Goal: Information Seeking & Learning: Learn about a topic

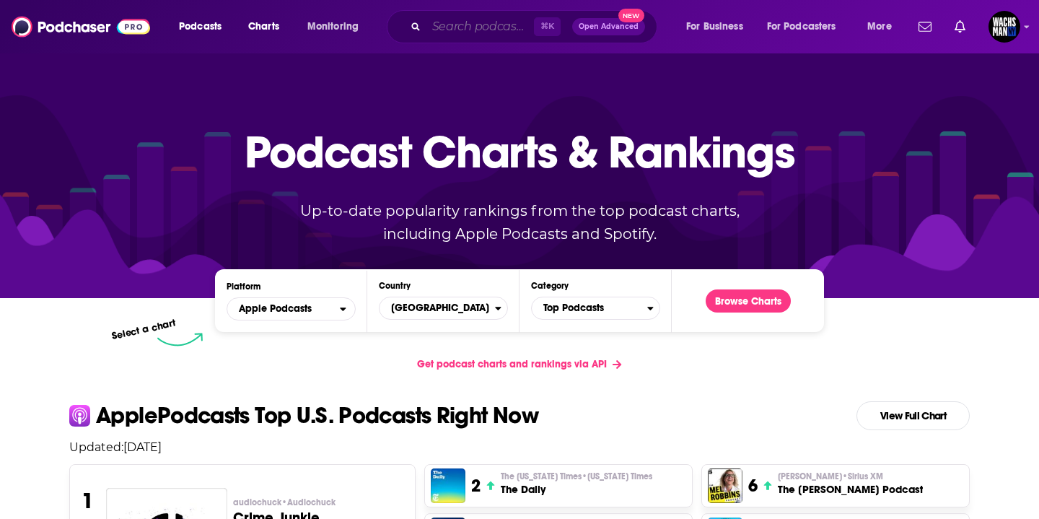
click at [483, 34] on input "Search podcasts, credits, & more..." at bounding box center [480, 26] width 108 height 23
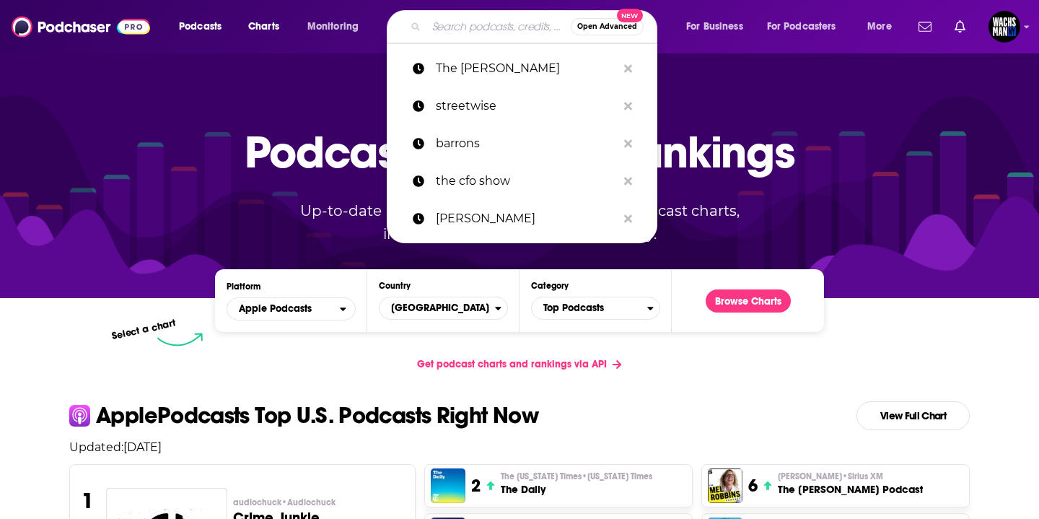
click at [483, 34] on input "Search podcasts, credits, & more..." at bounding box center [498, 26] width 144 height 23
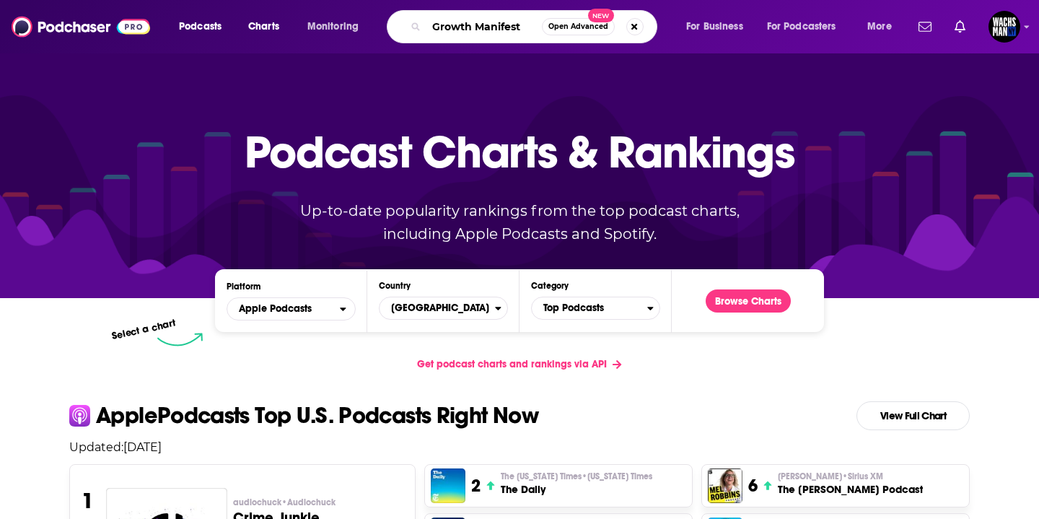
type input "Growth Manifesto"
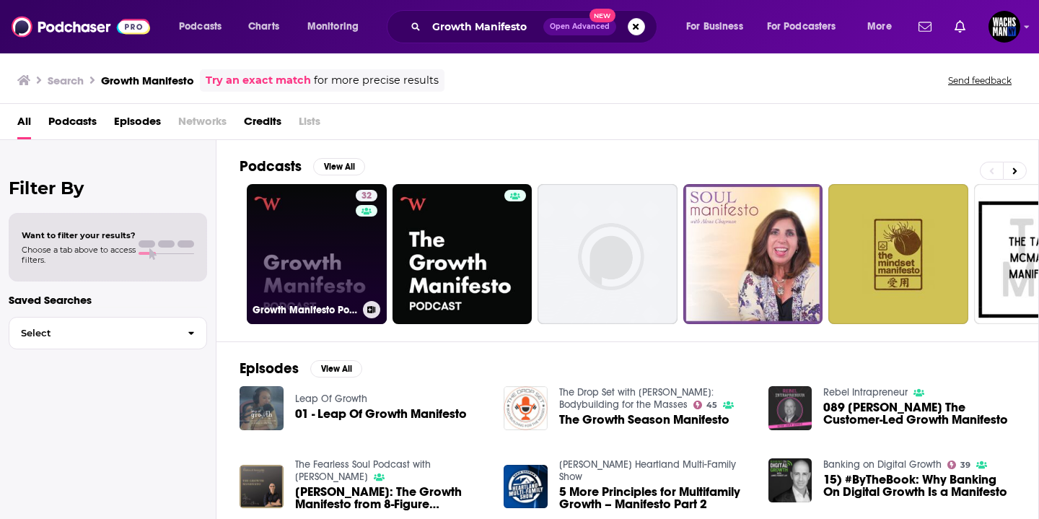
click at [318, 266] on link "32 Growth Manifesto Podcast" at bounding box center [317, 254] width 140 height 140
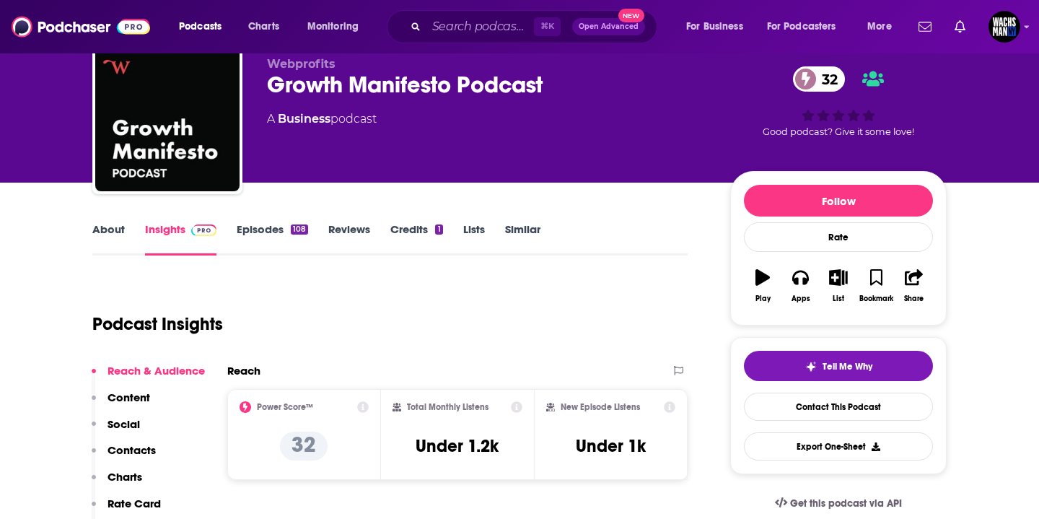
scroll to position [74, 0]
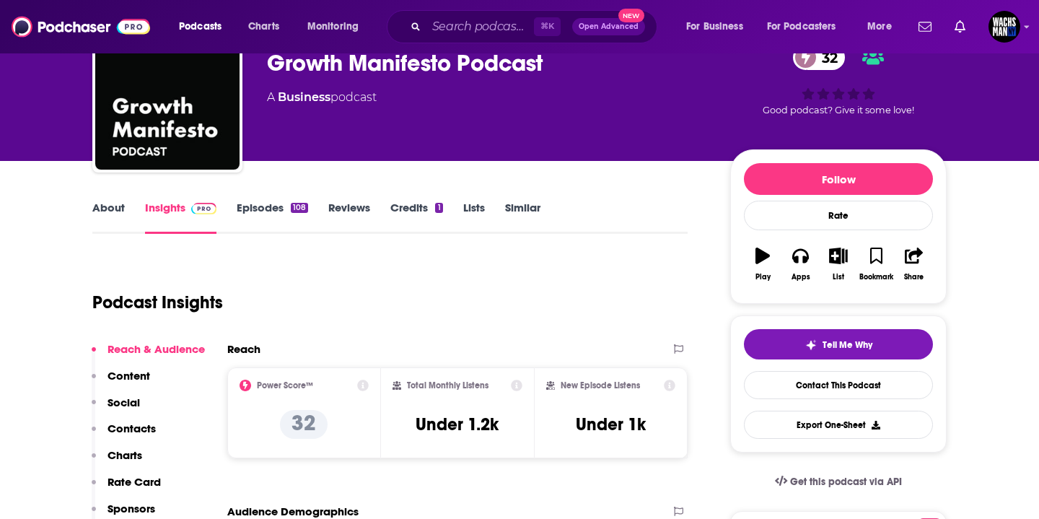
click at [266, 198] on div "About Insights Episodes 108 Reviews Credits 1 Lists Similar" at bounding box center [389, 215] width 595 height 35
click at [266, 209] on link "Episodes 108" at bounding box center [272, 217] width 71 height 33
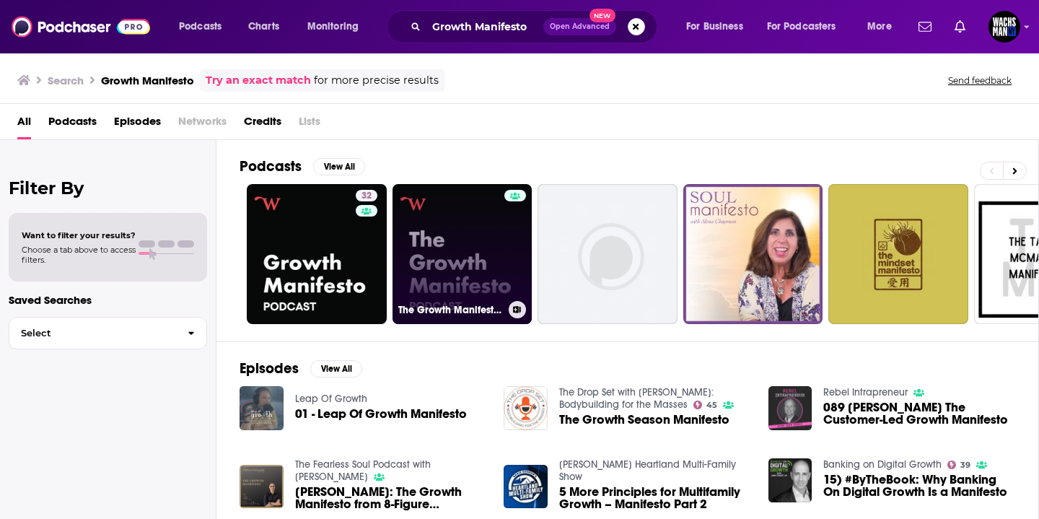
click at [463, 237] on link "The Growth Manifesto Podcast" at bounding box center [463, 254] width 140 height 140
